Goal: Task Accomplishment & Management: Manage account settings

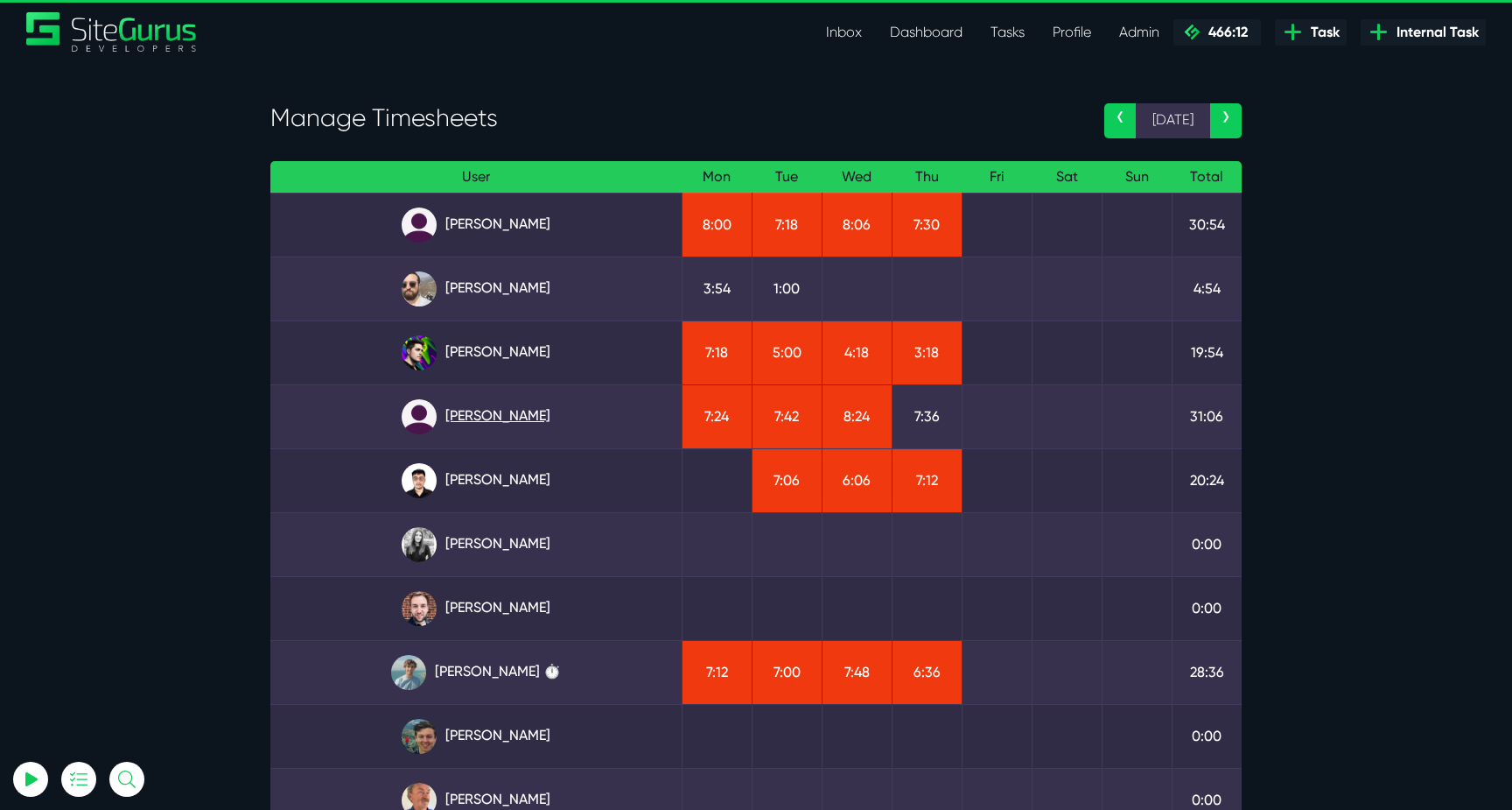
click at [506, 414] on link "[PERSON_NAME]" at bounding box center [476, 417] width 383 height 35
click at [477, 218] on link "[PERSON_NAME]" at bounding box center [476, 225] width 383 height 35
click at [524, 482] on link "[PERSON_NAME]" at bounding box center [476, 481] width 383 height 35
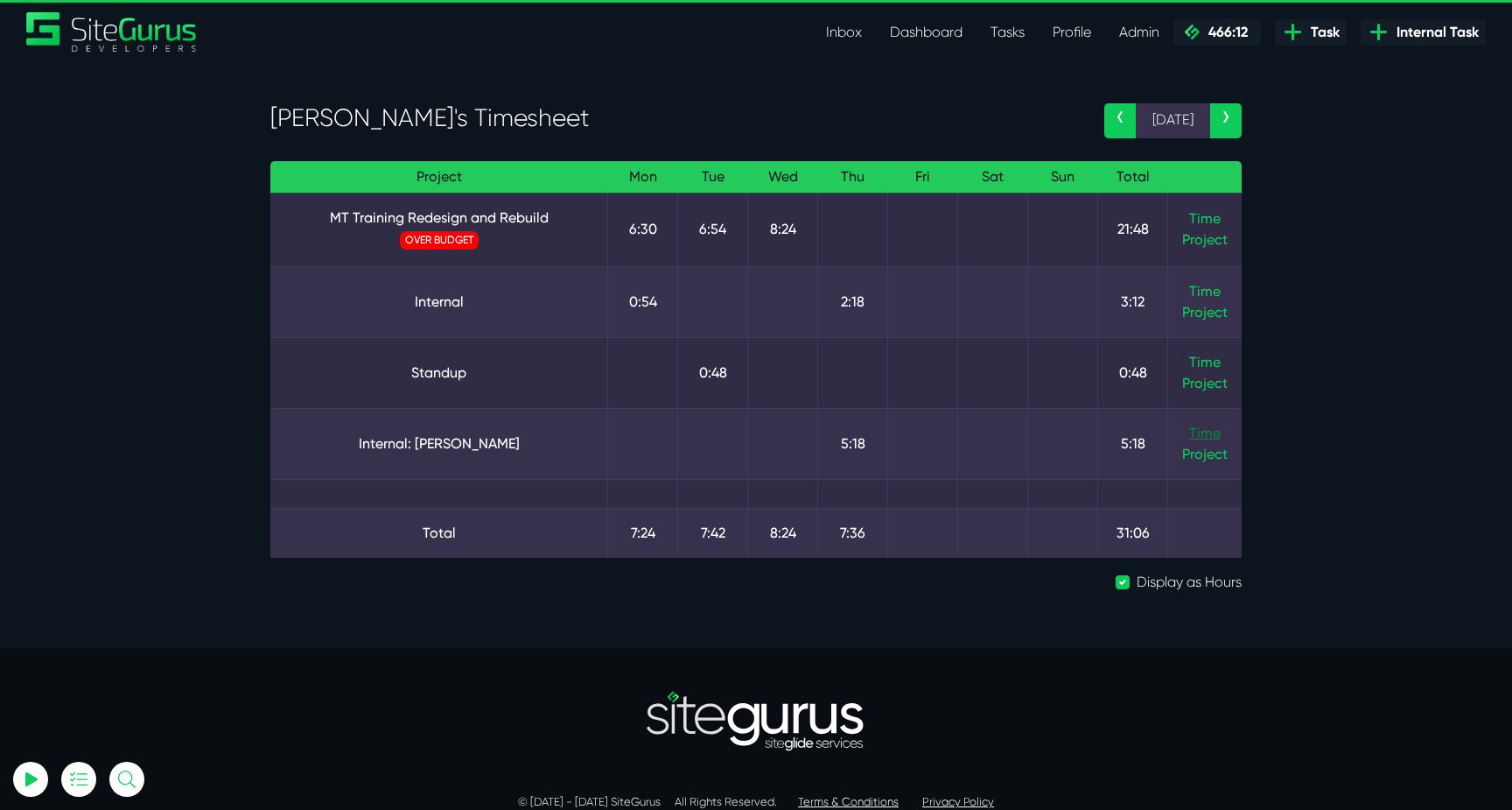
type input "luke@sitegurus.io"
click at [1197, 434] on link "Time" at bounding box center [1205, 433] width 32 height 17
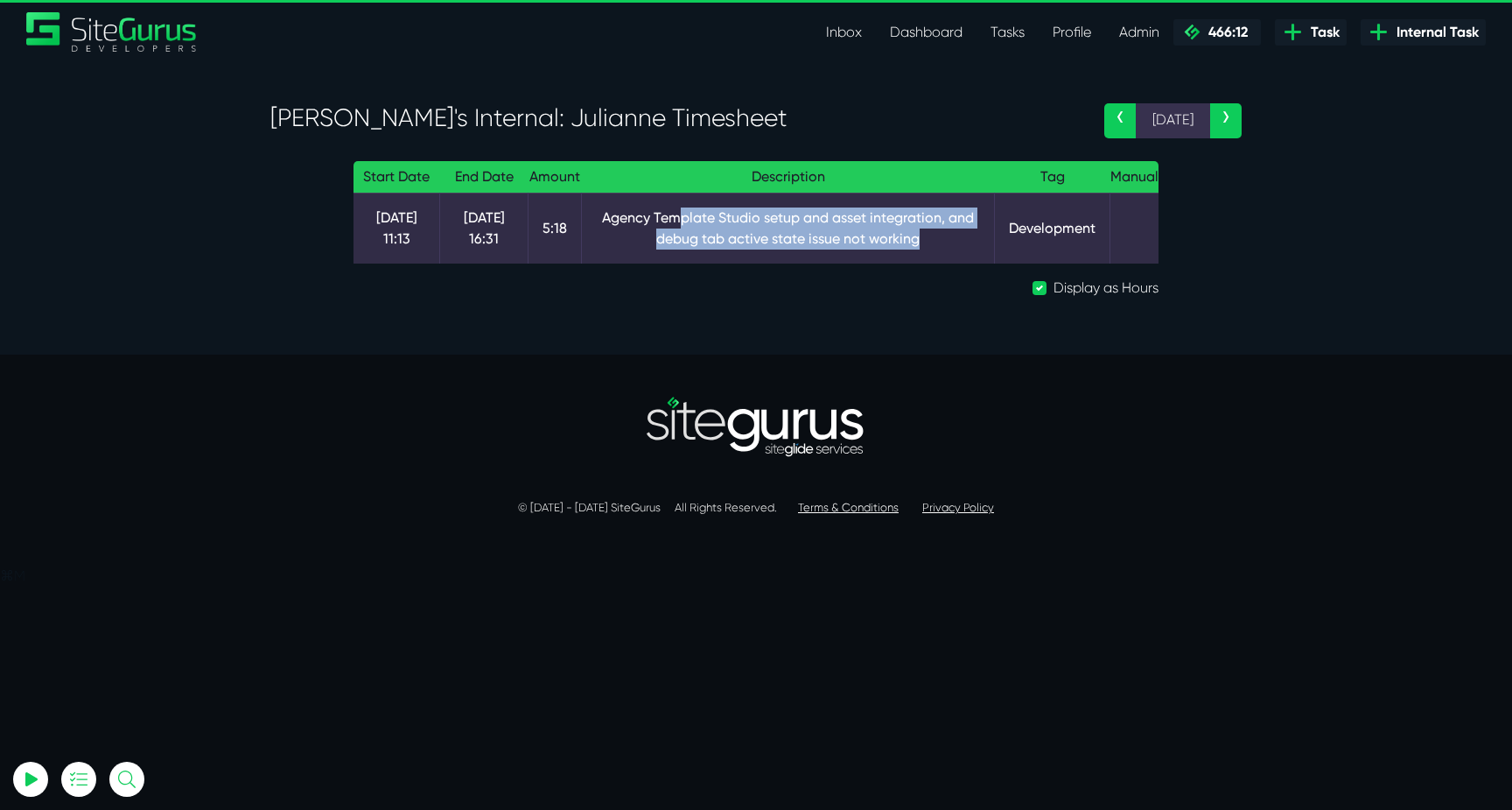
drag, startPoint x: 671, startPoint y: 218, endPoint x: 930, endPoint y: 239, distance: 259.8
click at [929, 238] on td "Agency Template Studio setup and asset integration, and debug tab active state …" at bounding box center [789, 228] width 413 height 71
click at [930, 239] on td "Agency Template Studio setup and asset integration, and debug tab active state …" at bounding box center [789, 228] width 413 height 71
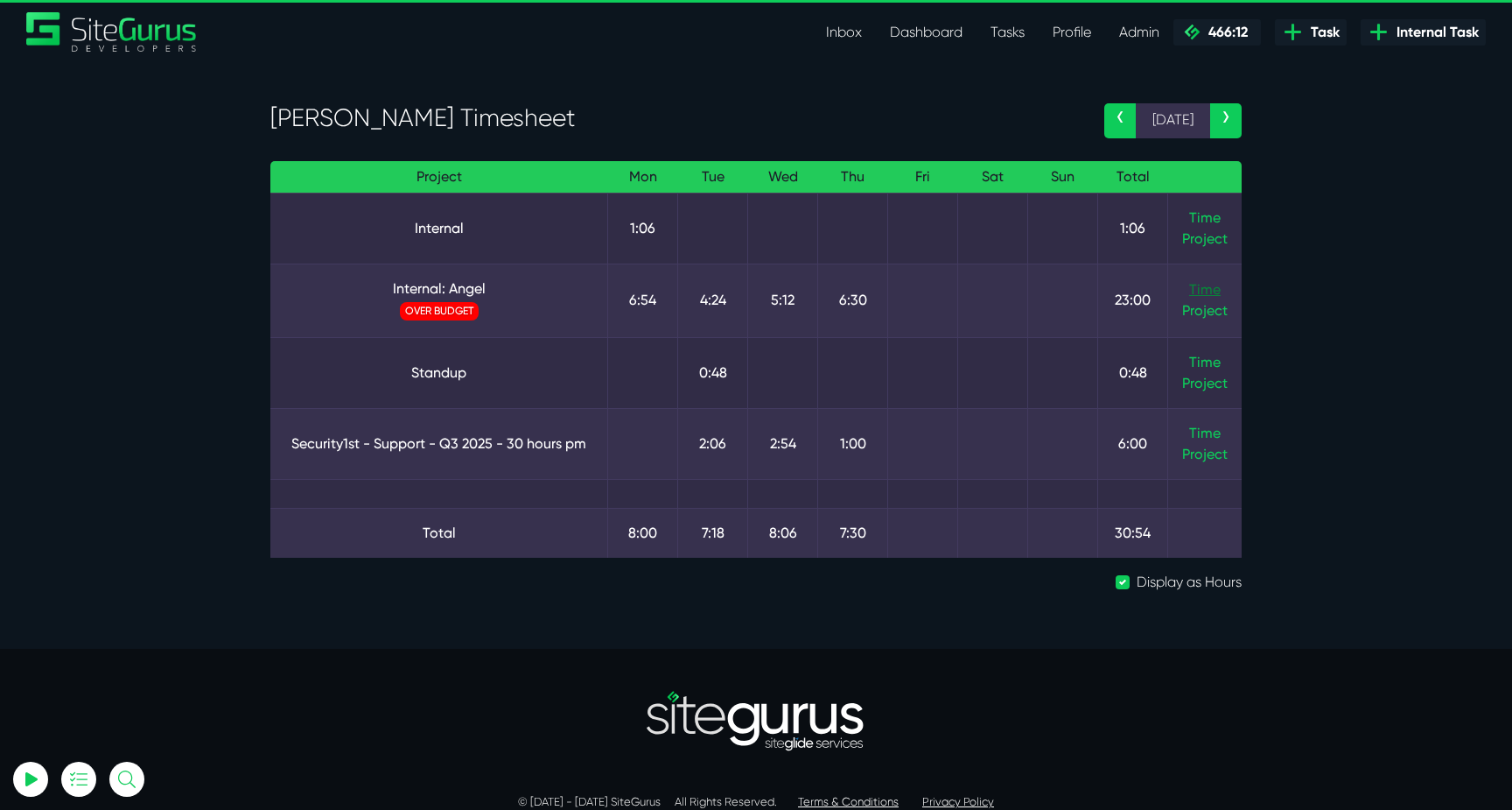
click at [1196, 288] on link "Time" at bounding box center [1205, 289] width 32 height 17
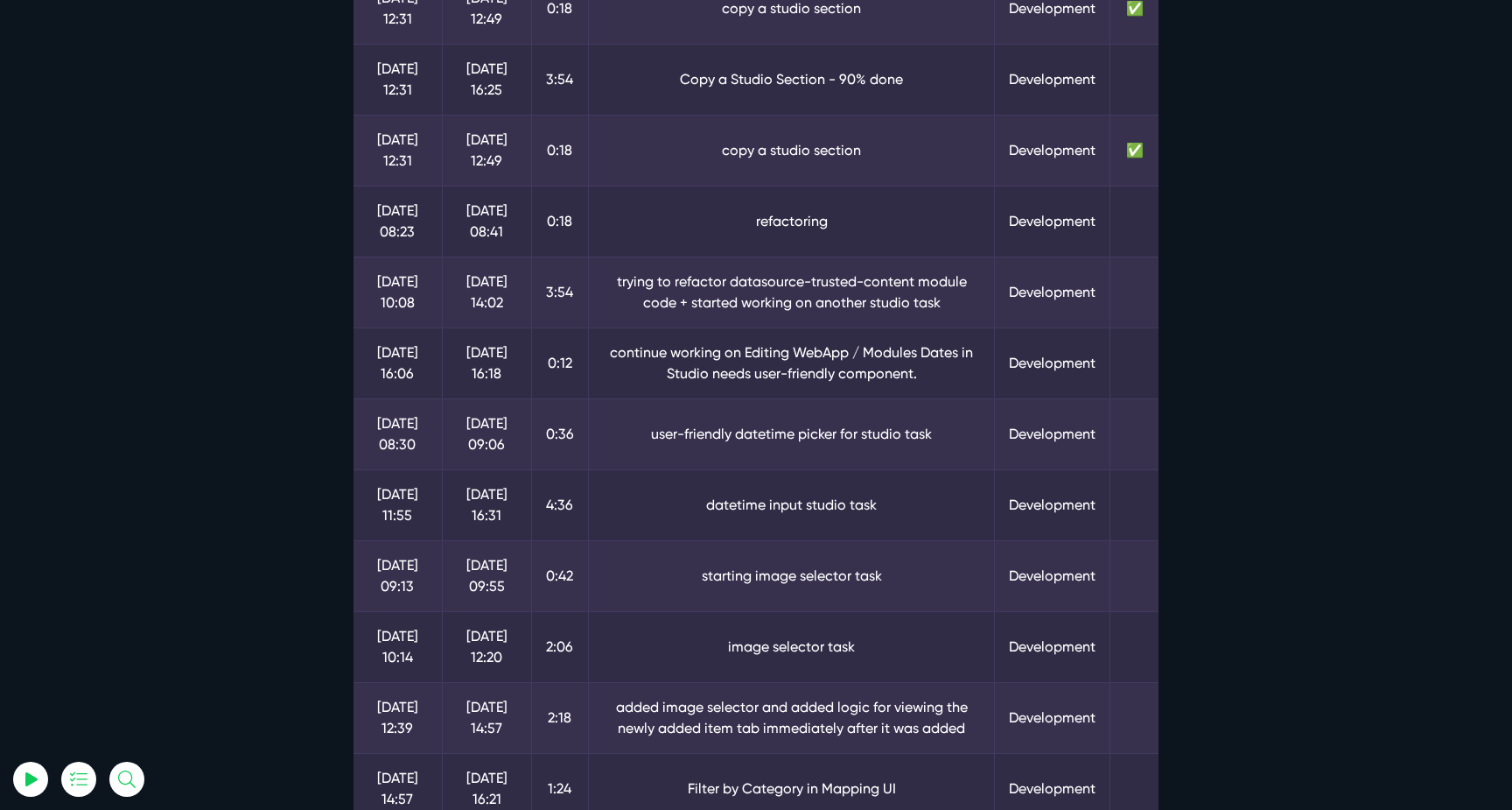
scroll to position [429, 0]
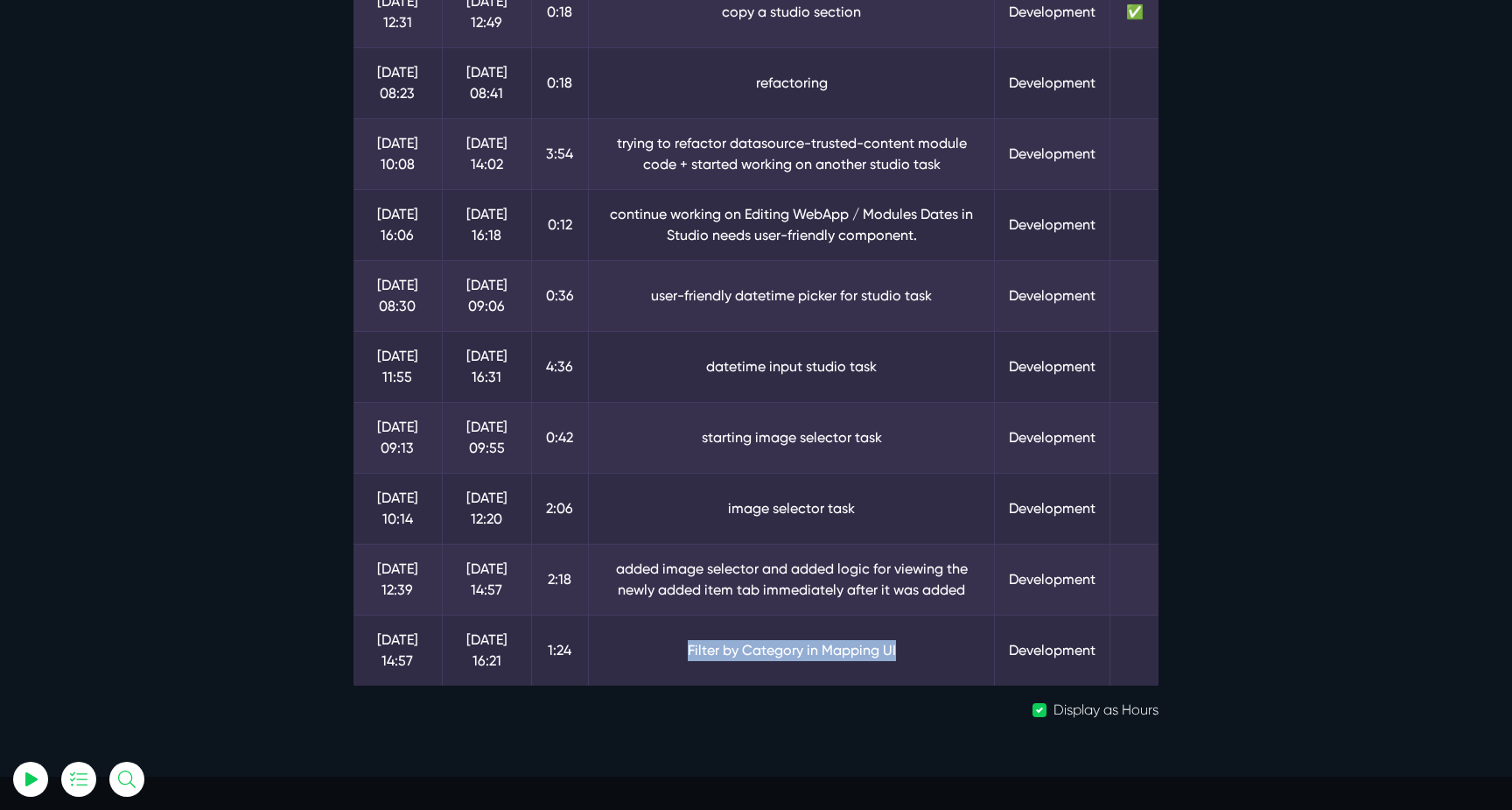
drag, startPoint x: 905, startPoint y: 640, endPoint x: 630, endPoint y: 640, distance: 275.0
click at [630, 640] on td "Filter by Category in Mapping UI" at bounding box center [791, 650] width 407 height 71
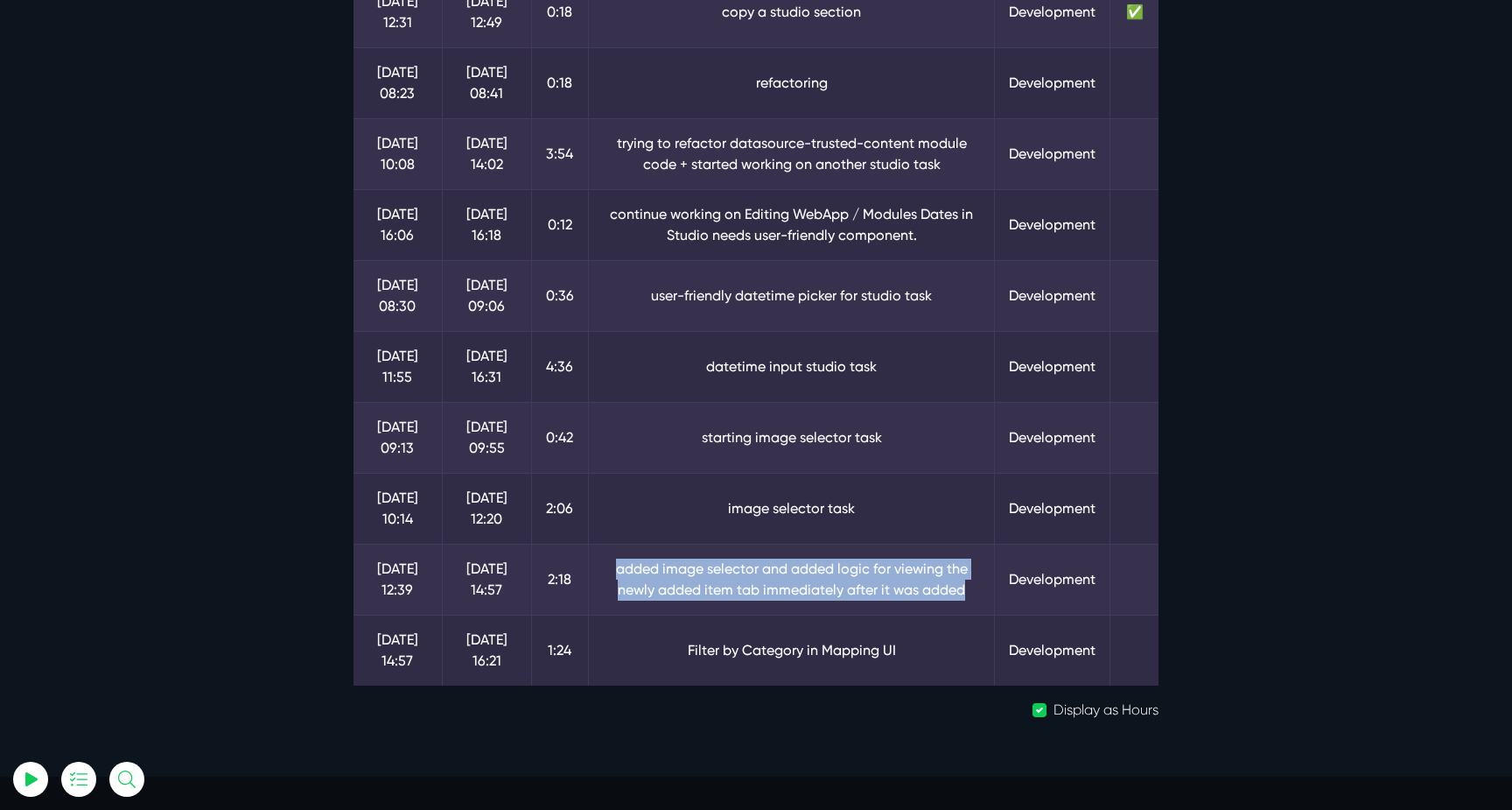
drag, startPoint x: 862, startPoint y: 573, endPoint x: 951, endPoint y: 602, distance: 93.6
click at [951, 602] on td "added image selector and added logic for viewing the newly added item tab immed…" at bounding box center [791, 579] width 407 height 71
drag, startPoint x: 607, startPoint y: 569, endPoint x: 967, endPoint y: 584, distance: 360.3
click at [967, 584] on td "added image selector and added logic for viewing the newly added item tab immed…" at bounding box center [791, 579] width 407 height 71
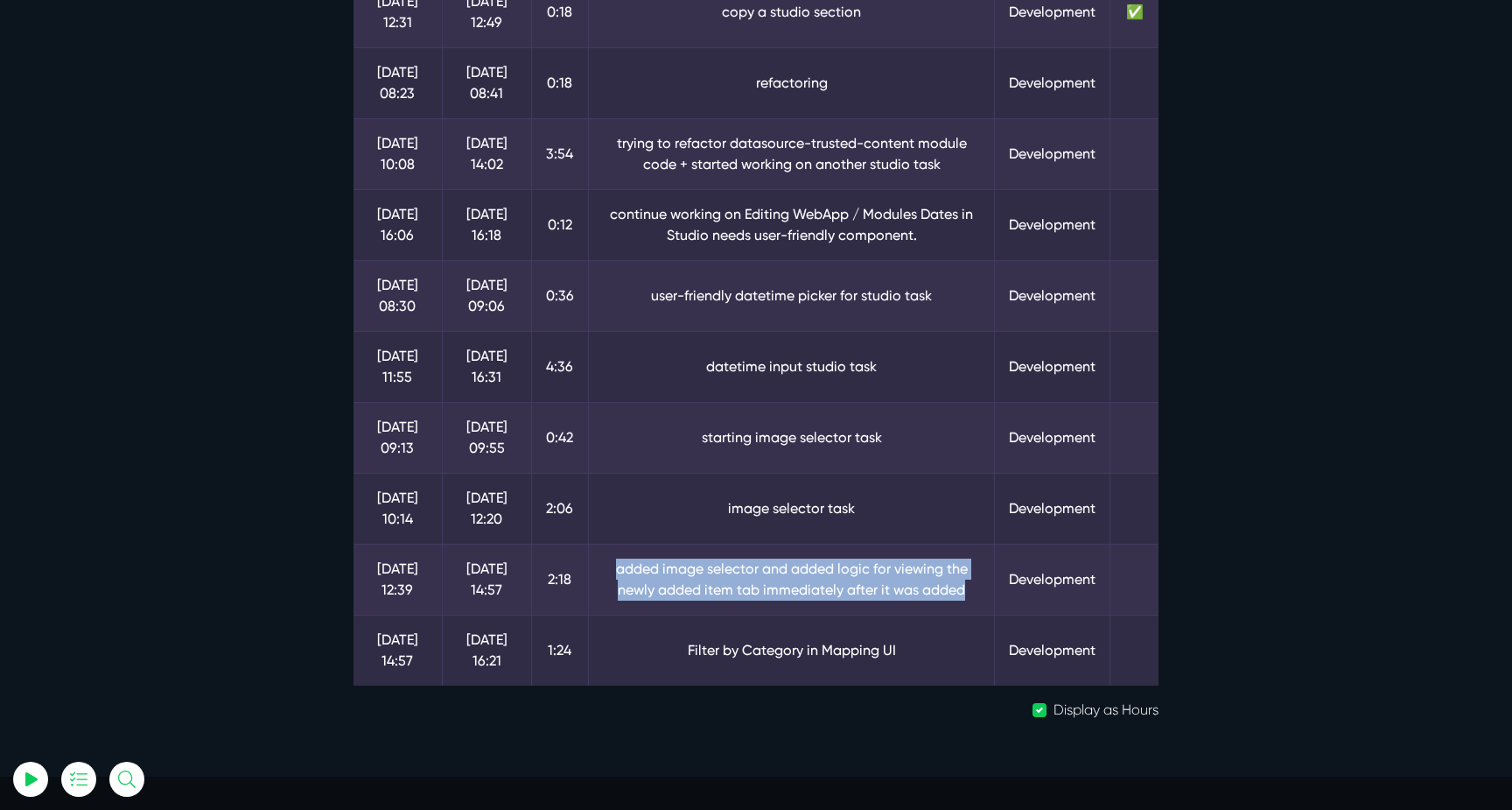
click at [967, 584] on td "added image selector and added logic for viewing the newly added item tab immed…" at bounding box center [791, 579] width 407 height 71
drag, startPoint x: 654, startPoint y: 593, endPoint x: 916, endPoint y: 591, distance: 262.0
click at [907, 591] on td "added image selector and added logic for viewing the newly added item tab immed…" at bounding box center [791, 579] width 407 height 71
click at [916, 591] on td "added image selector and added logic for viewing the newly added item tab immed…" at bounding box center [791, 579] width 407 height 71
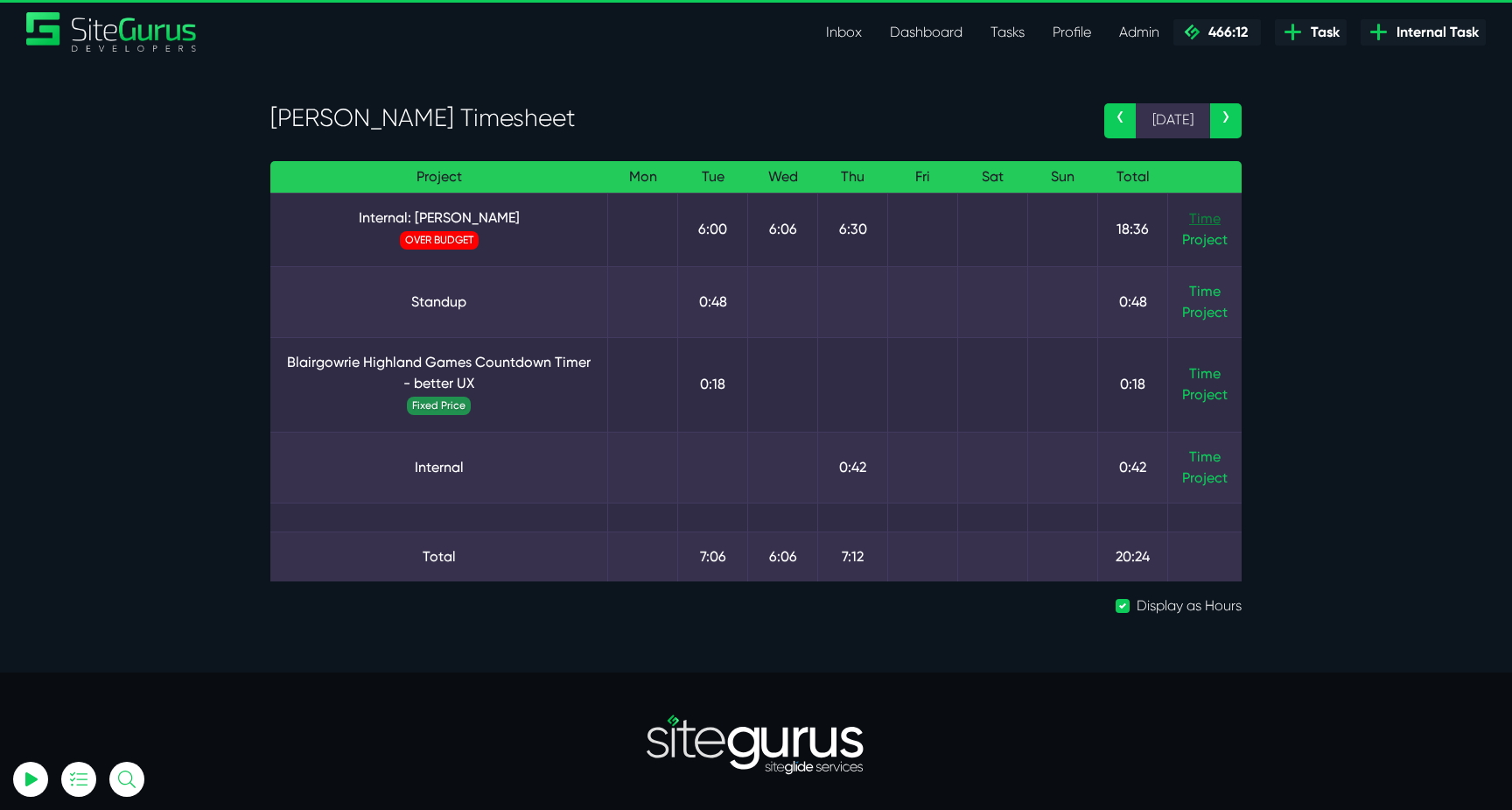
click at [1206, 210] on link "Time" at bounding box center [1205, 218] width 32 height 17
click at [1219, 454] on link "Time" at bounding box center [1205, 456] width 32 height 17
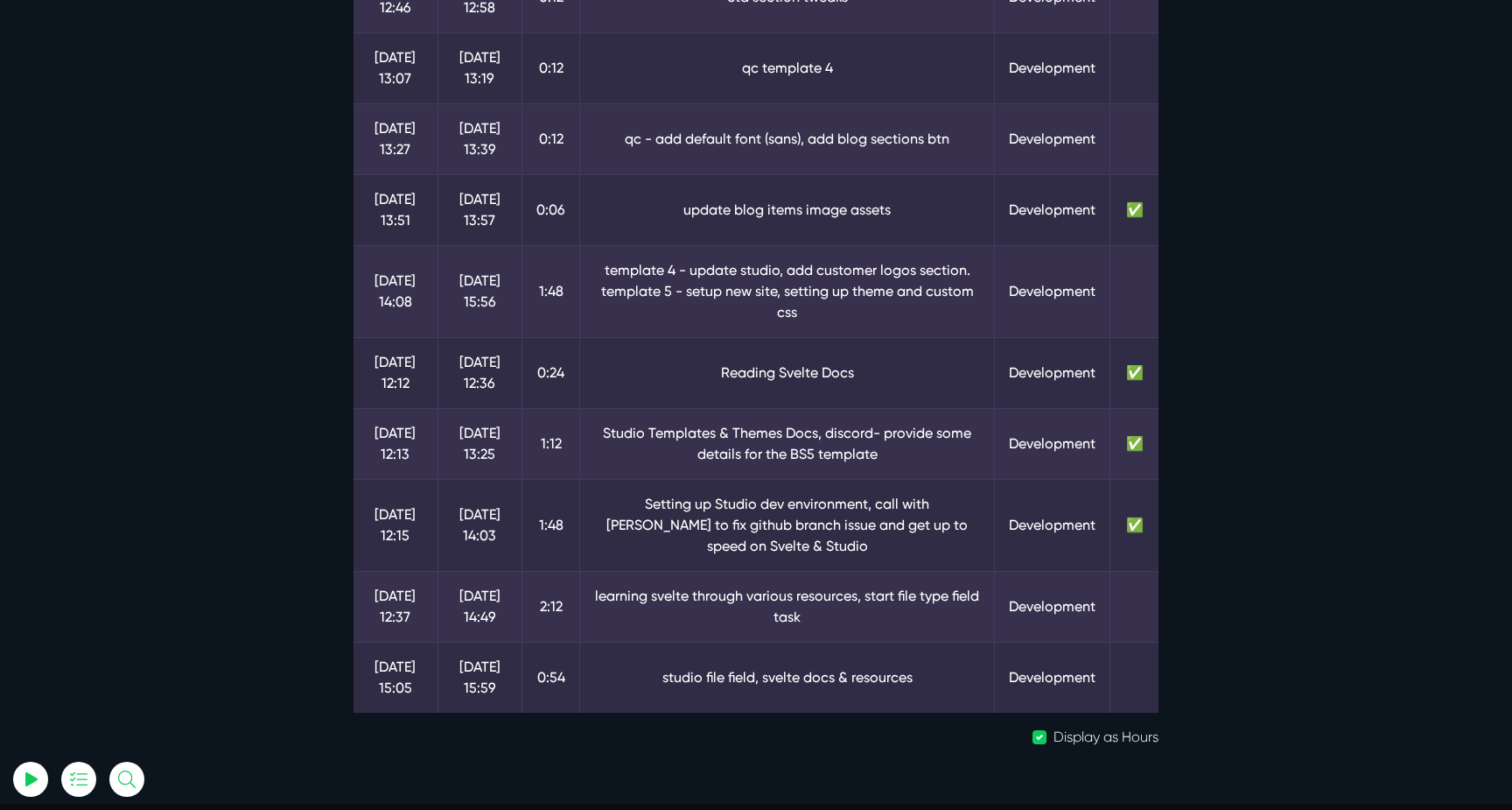
scroll to position [1038, 0]
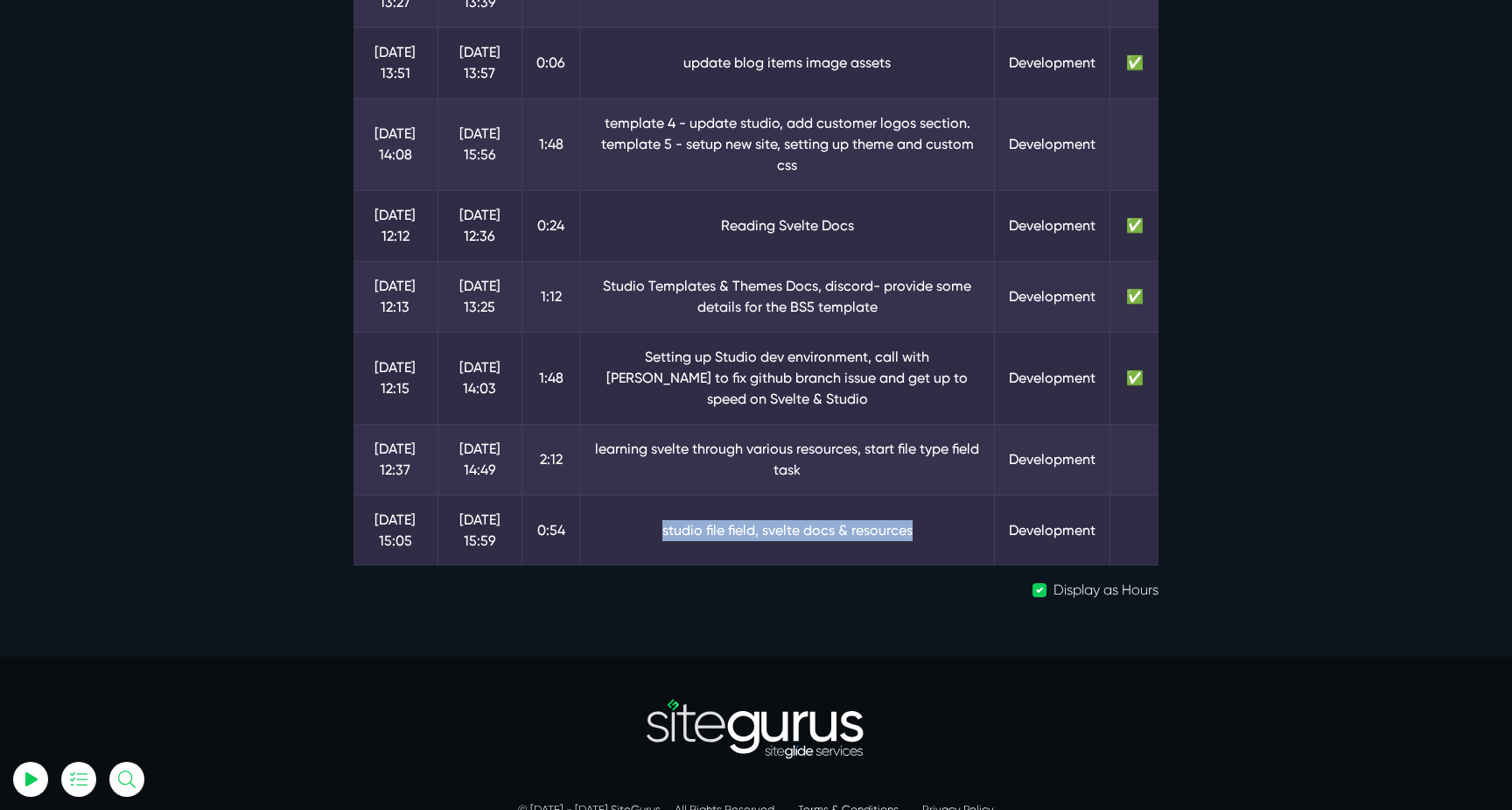
drag, startPoint x: 920, startPoint y: 511, endPoint x: 662, endPoint y: 512, distance: 258.0
click at [662, 512] on td "studio file field, svelte docs & resources" at bounding box center [788, 529] width 415 height 71
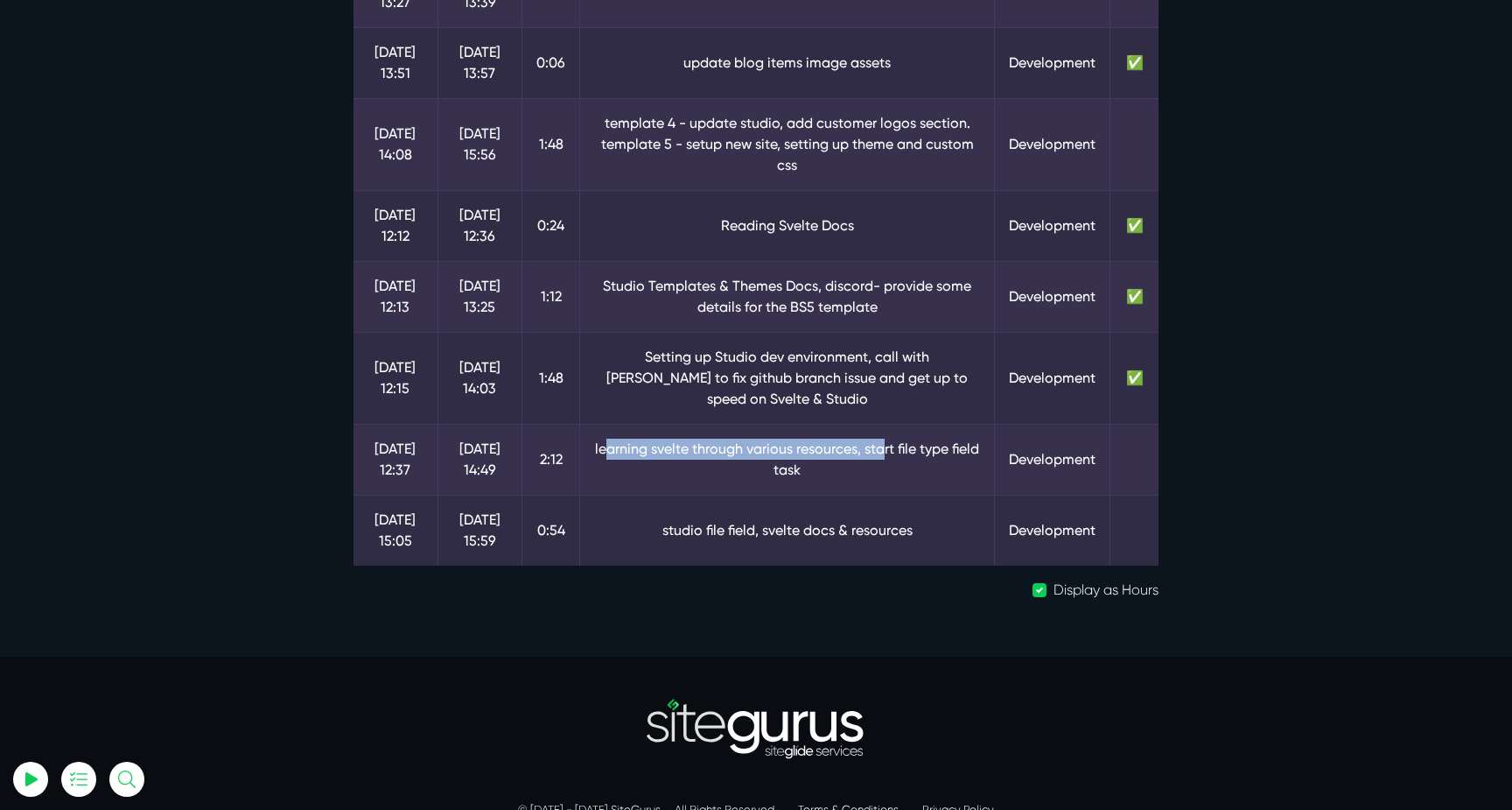
drag, startPoint x: 610, startPoint y: 424, endPoint x: 883, endPoint y: 434, distance: 273.2
click at [883, 434] on td "learning svelte through various resources, start file type field task" at bounding box center [788, 459] width 415 height 71
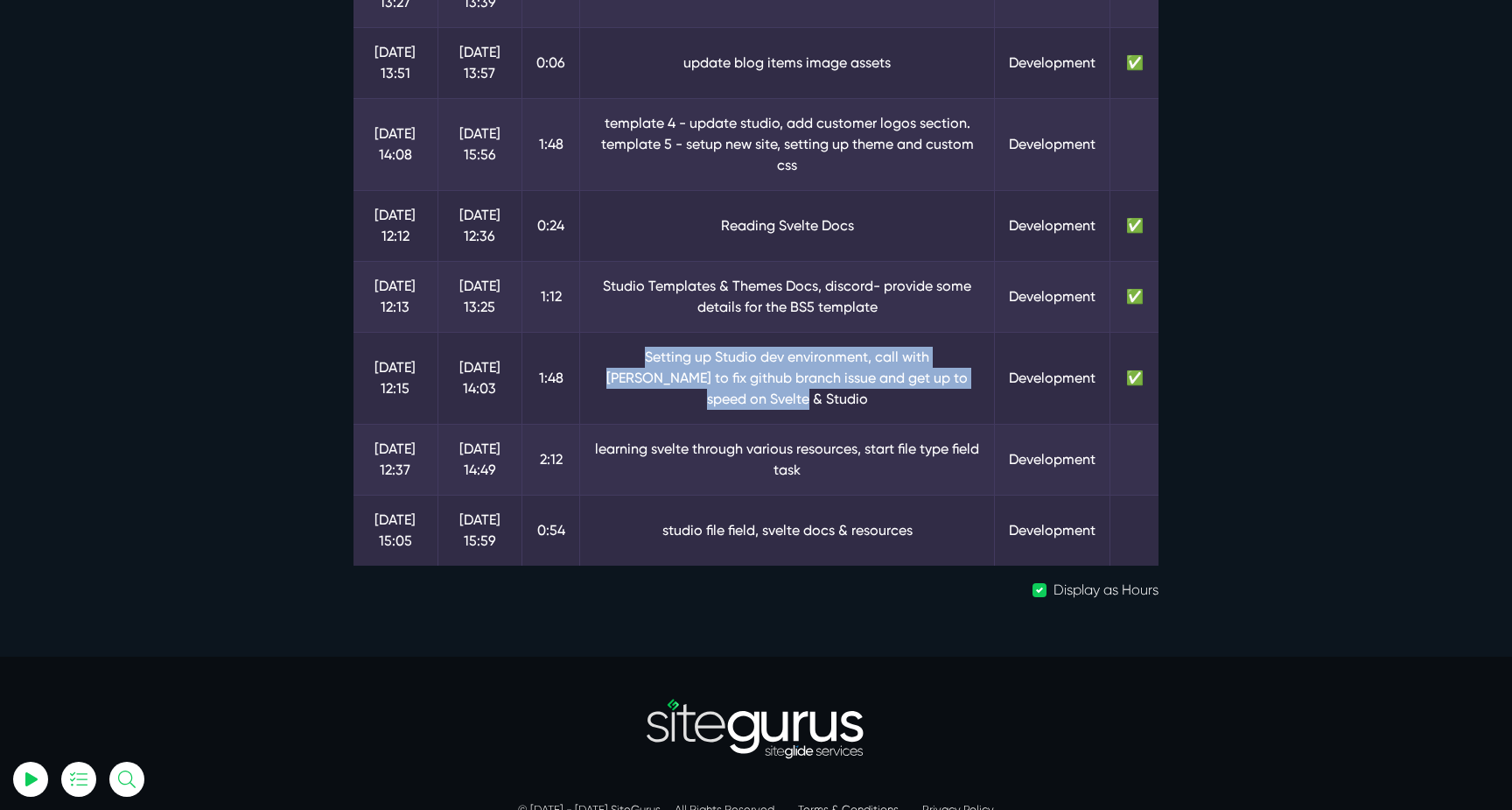
drag, startPoint x: 615, startPoint y: 359, endPoint x: 984, endPoint y: 383, distance: 369.8
click at [991, 383] on td "Setting up Studio dev environment, call with Matt to fix github branch issue an…" at bounding box center [788, 377] width 415 height 92
click at [984, 383] on td "Setting up Studio dev environment, call with Matt to fix github branch issue an…" at bounding box center [788, 377] width 415 height 92
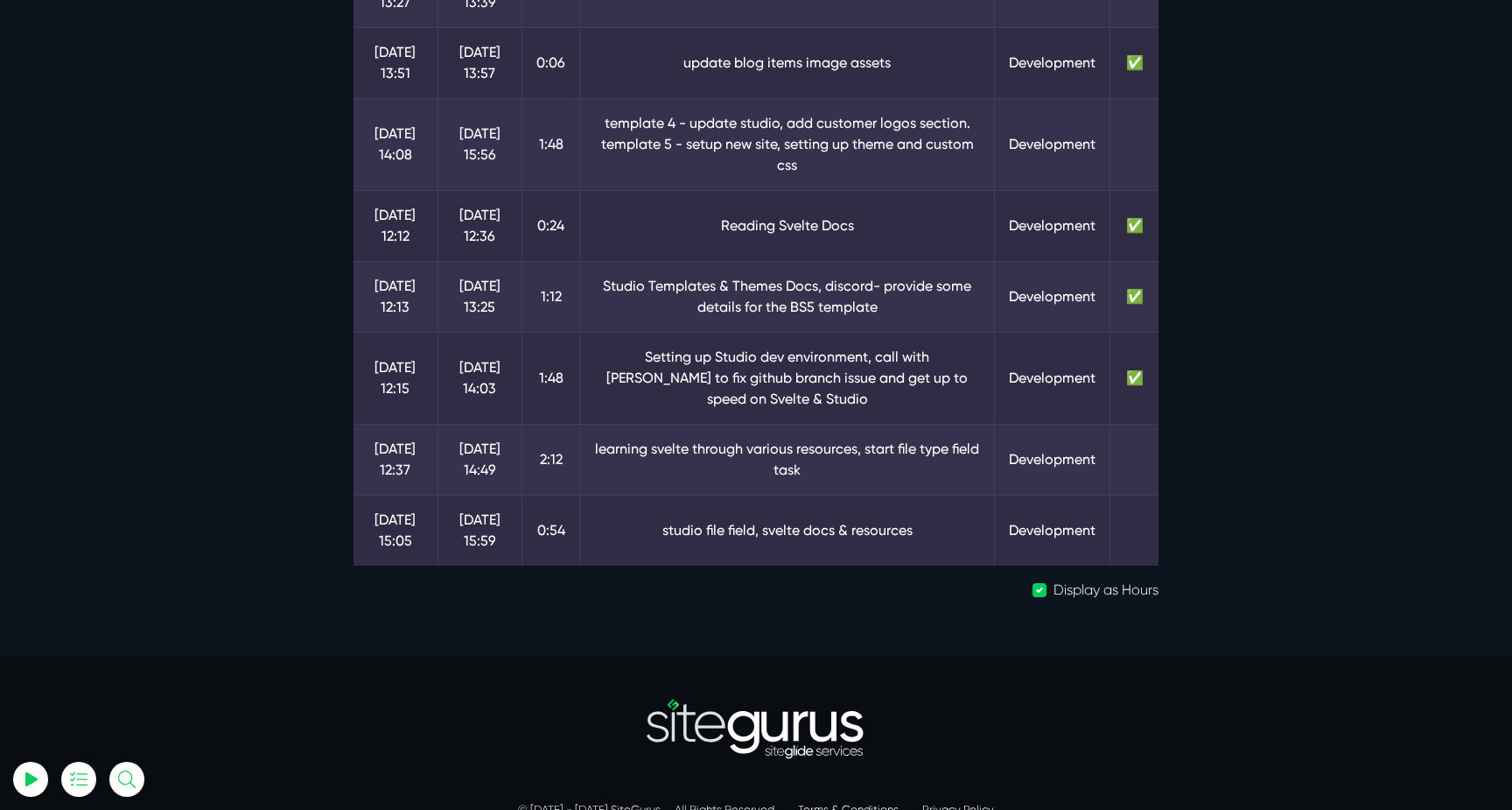
click at [934, 510] on td "studio file field, svelte docs & resources" at bounding box center [788, 529] width 415 height 71
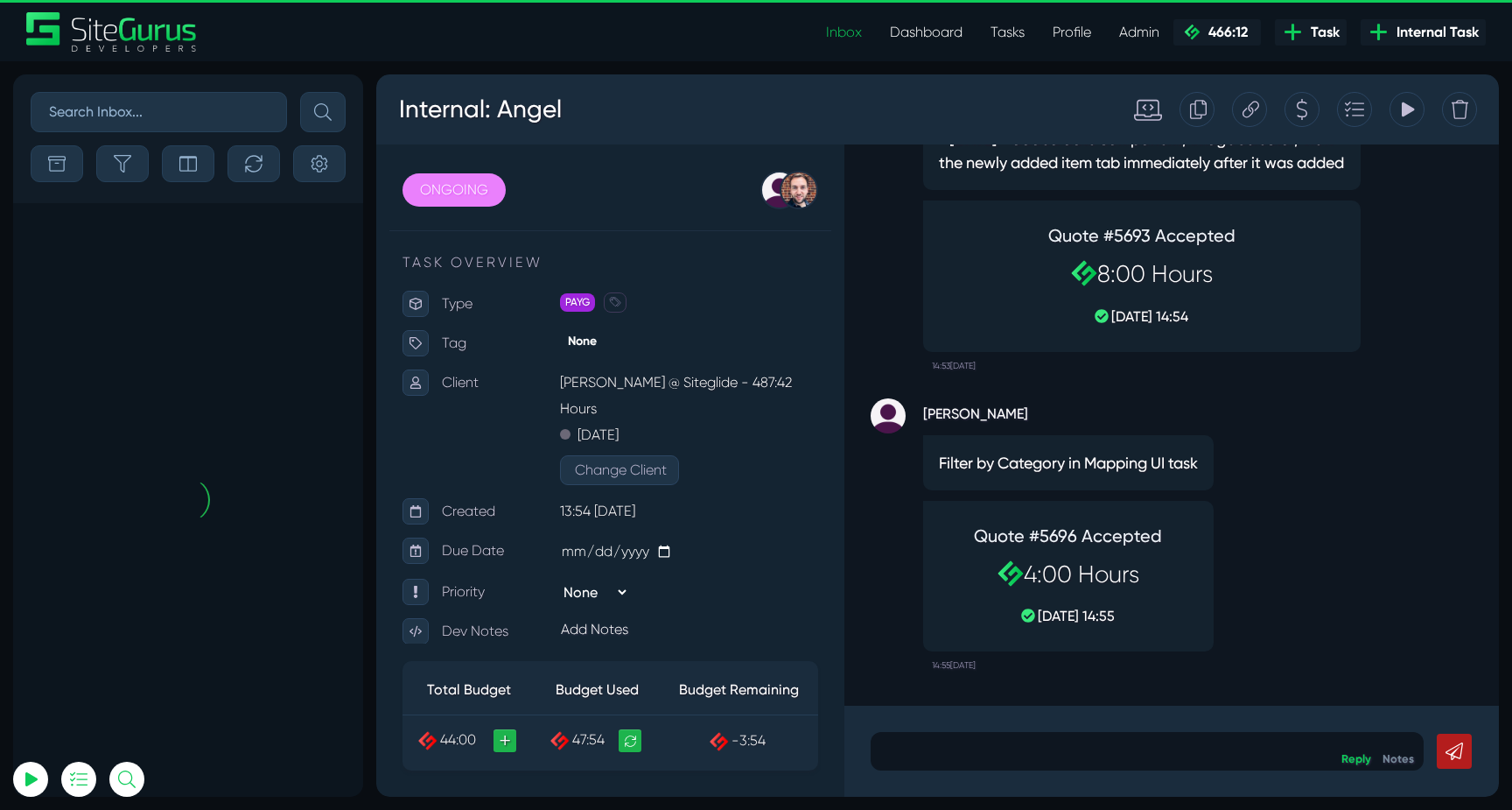
click at [156, 180] on div at bounding box center [188, 164] width 315 height 37
click at [142, 176] on button "button" at bounding box center [122, 164] width 53 height 37
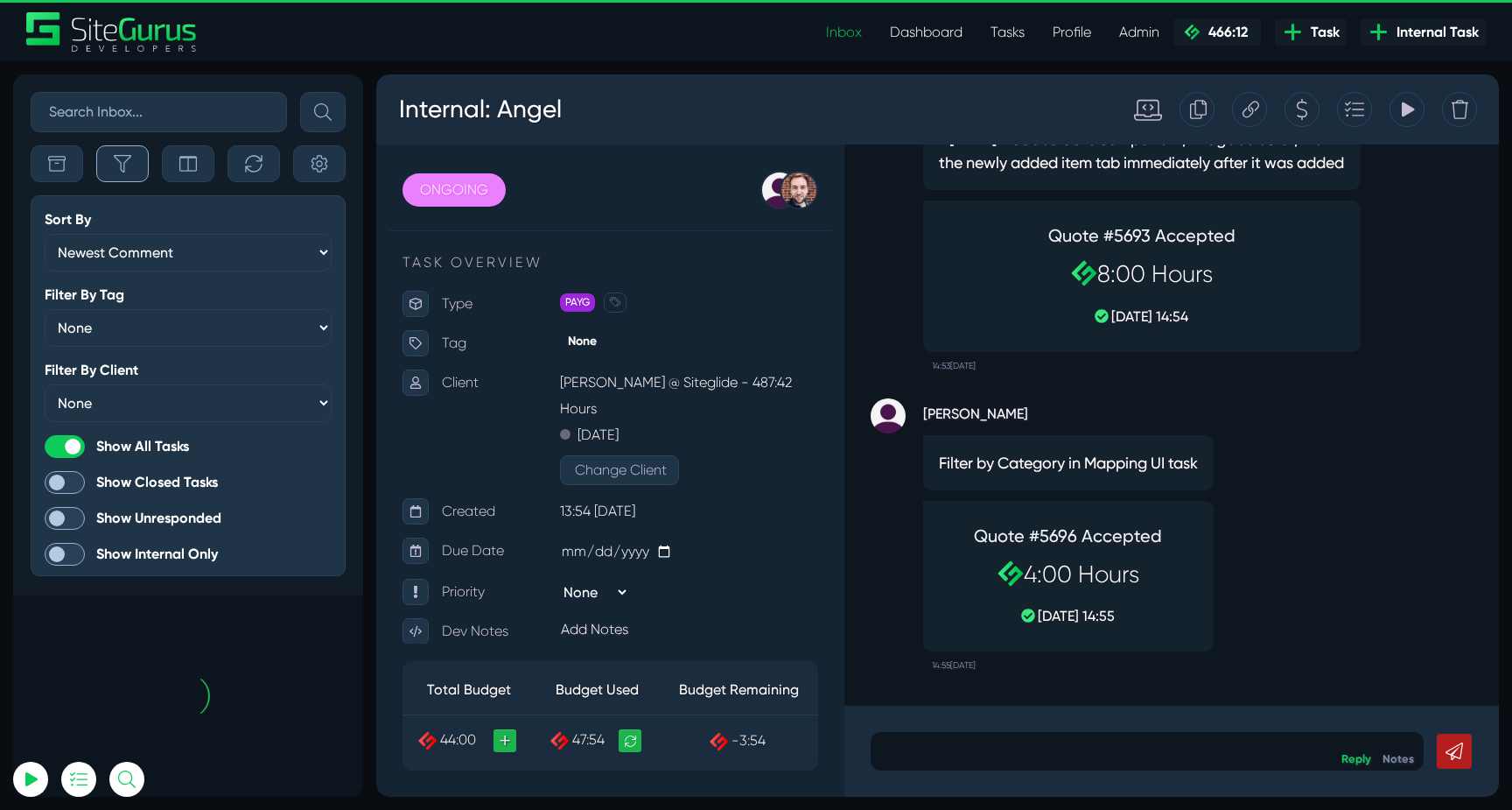
click at [142, 176] on button "button" at bounding box center [122, 164] width 53 height 37
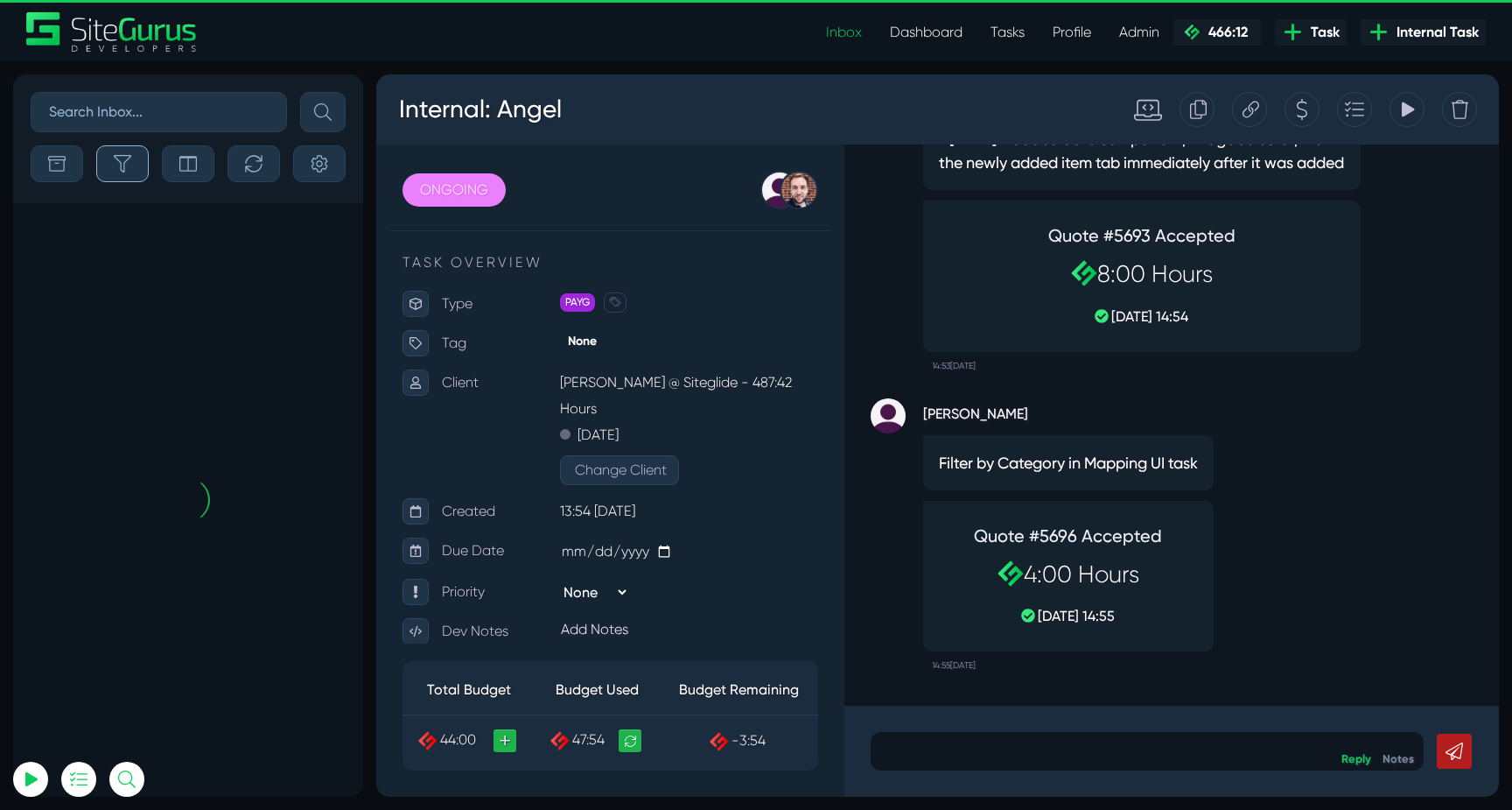
scroll to position [-70096, 0]
